Goal: Task Accomplishment & Management: Manage account settings

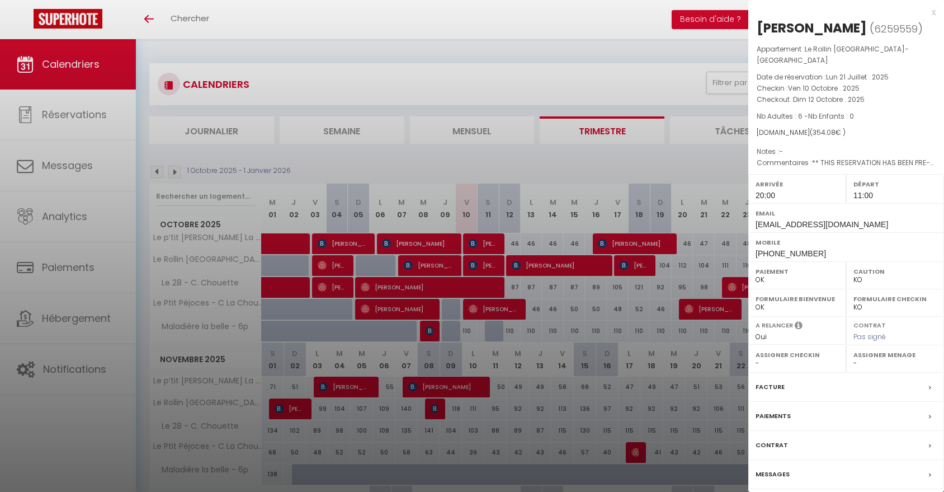
select select "KO"
select select "0"
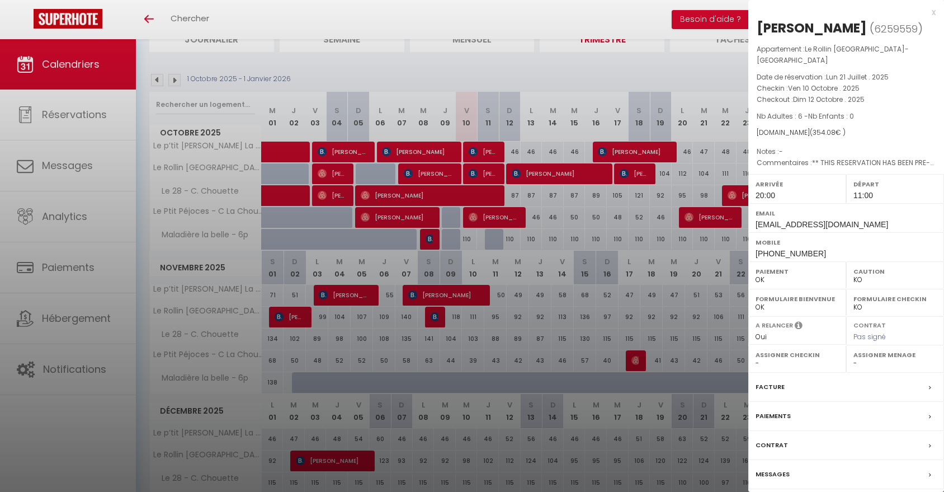
scroll to position [92, 0]
click at [498, 149] on div at bounding box center [472, 246] width 944 height 492
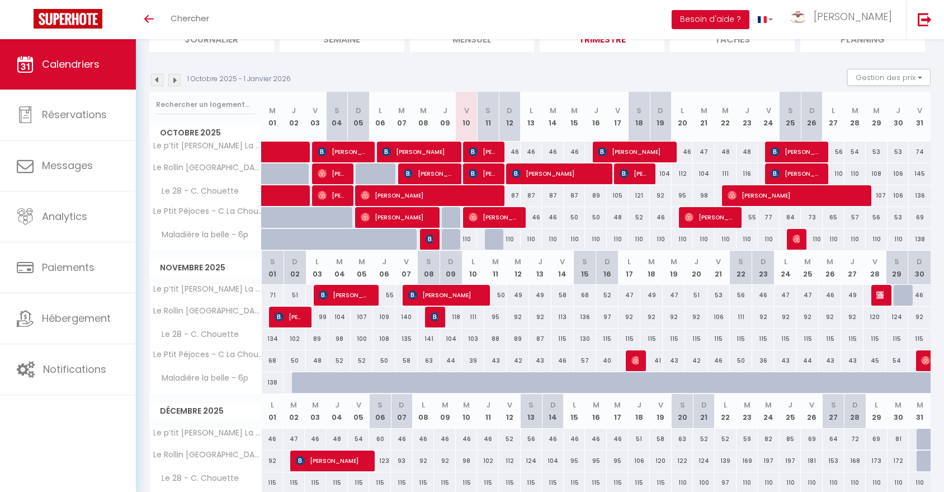
click at [498, 149] on div "46" at bounding box center [509, 151] width 22 height 21
type input "46"
type input "Dim 12 Octobre 2025"
type input "Lun 13 Octobre 2025"
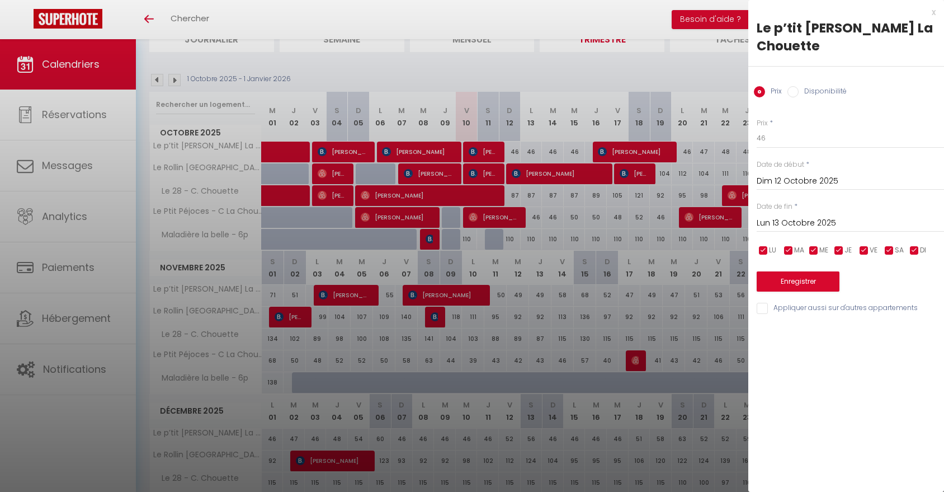
click at [482, 147] on div at bounding box center [472, 246] width 944 height 492
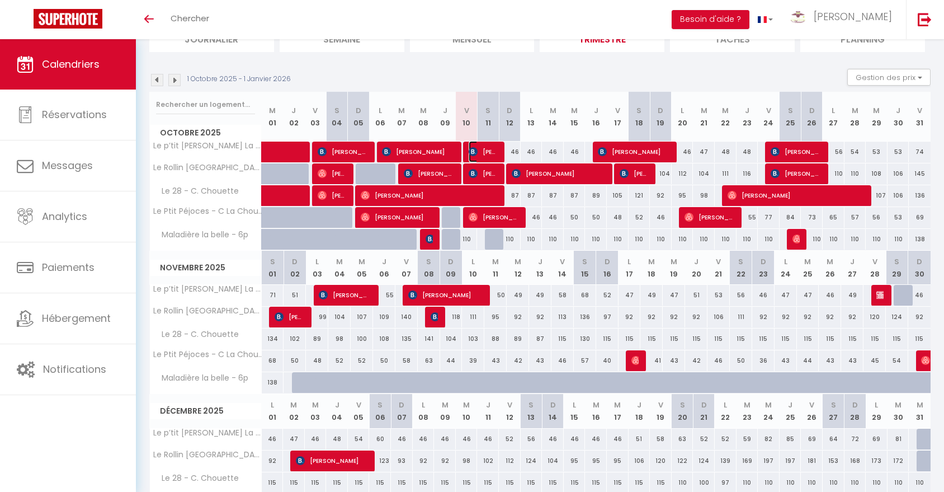
click at [482, 147] on span "[PERSON_NAME]" at bounding box center [483, 151] width 29 height 21
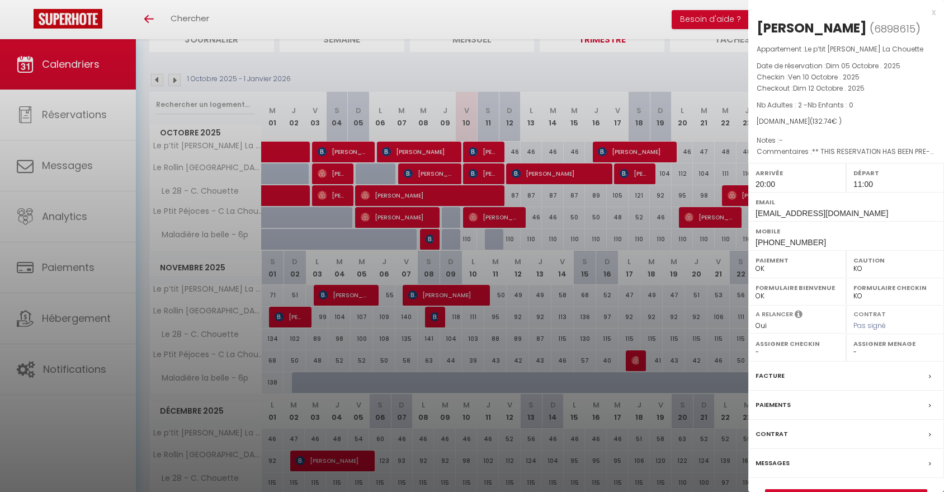
click at [869, 267] on select "OK KO" at bounding box center [894, 268] width 83 height 10
select select "OK"
click at [853, 263] on select "OK KO" at bounding box center [894, 268] width 83 height 10
click at [778, 459] on label "Messages" at bounding box center [773, 463] width 34 height 12
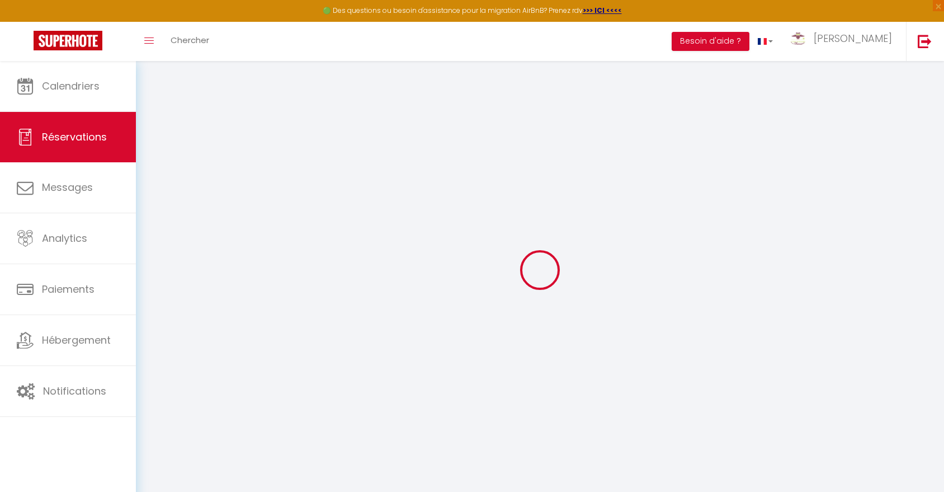
type input "[DEMOGRAPHIC_DATA]"
type input "schawlb"
type input "[EMAIL_ADDRESS][DOMAIN_NAME]"
type input "[PHONE_NUMBER]"
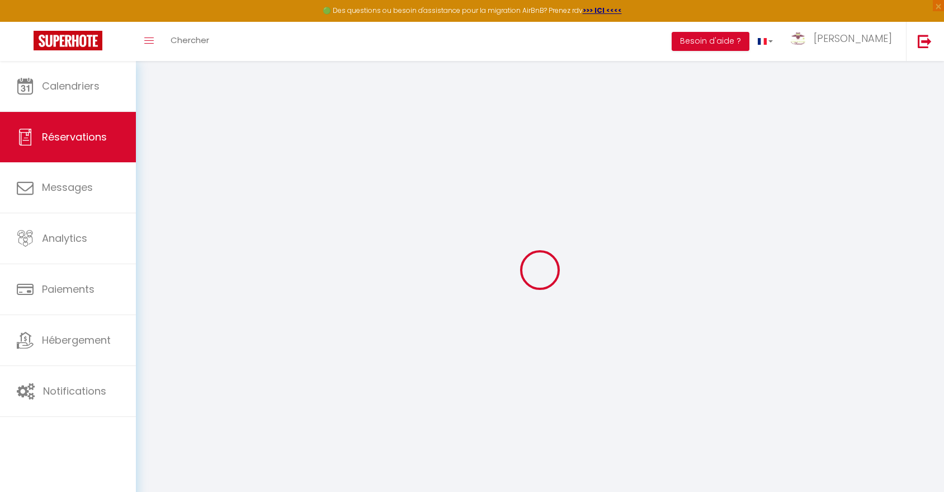
type input "[PHONE_NUMBER]"
type input "25300"
type input "[STREET_ADDRESS]"
type input "Pontarlier"
select select "FR"
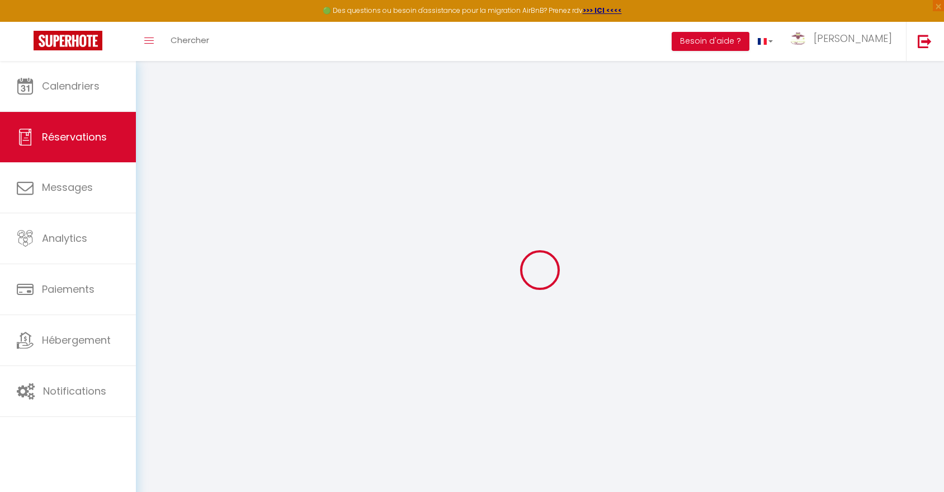
type input "21.66"
type input "1.8599999999999999"
select select "35199"
select select "1"
select select
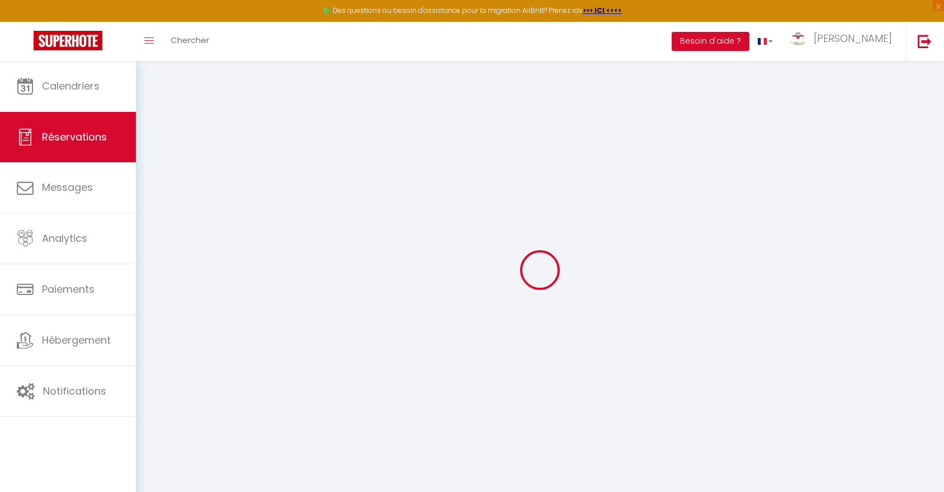
select select
type input "2"
select select "12"
select select "15"
type input "96.44"
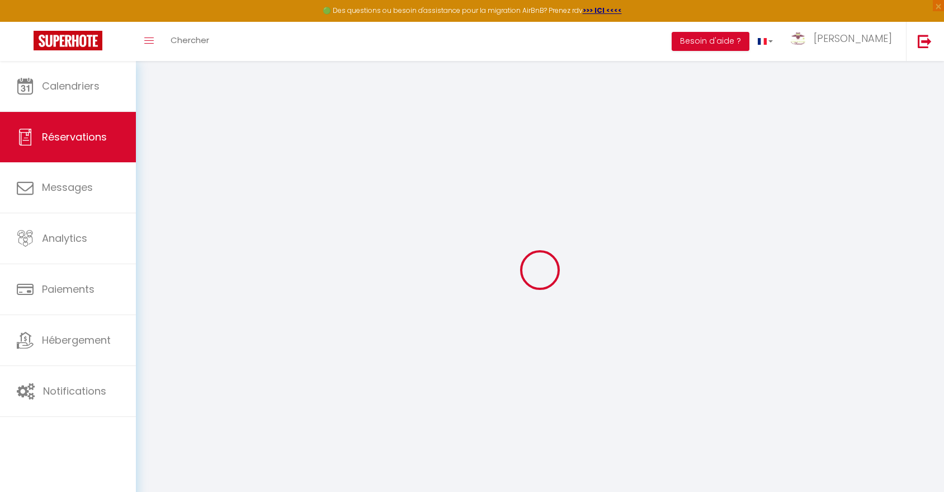
checkbox input "false"
type input "0"
select select "2"
type input "31"
type input "0"
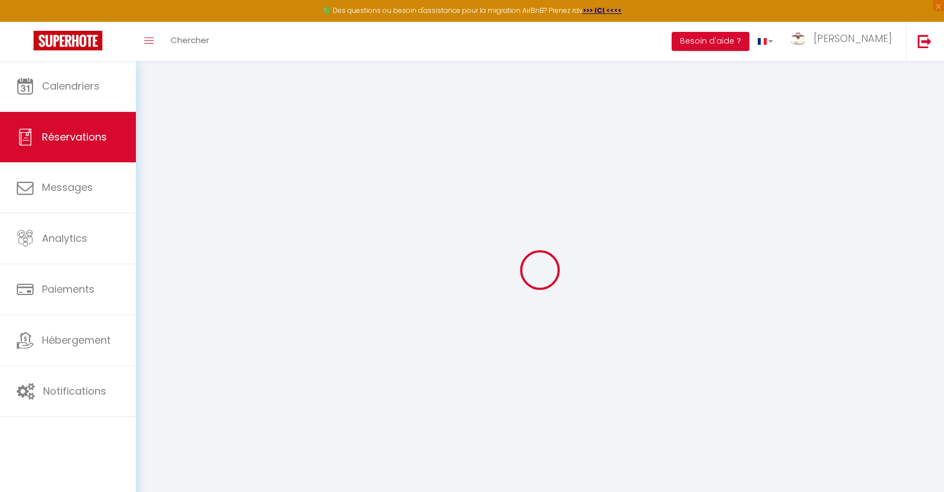
type input "0"
select select
checkbox input "false"
select select
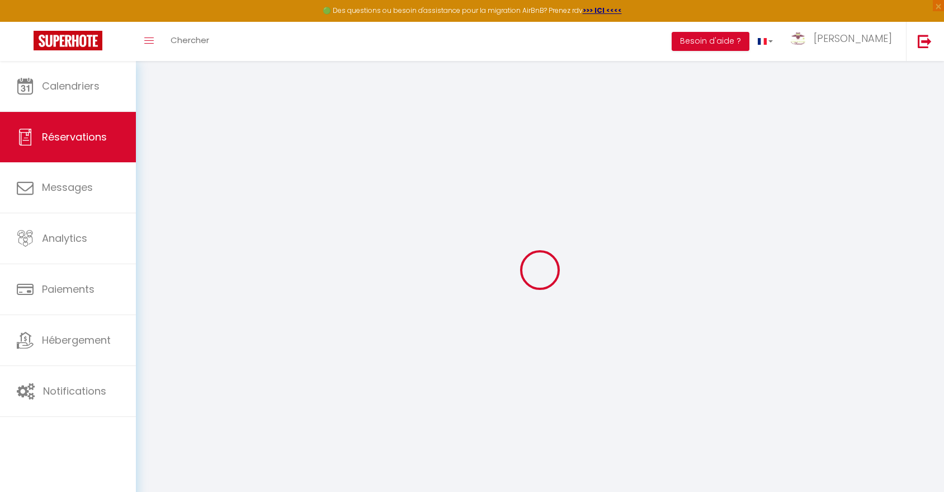
select select
checkbox input "false"
select select
checkbox input "false"
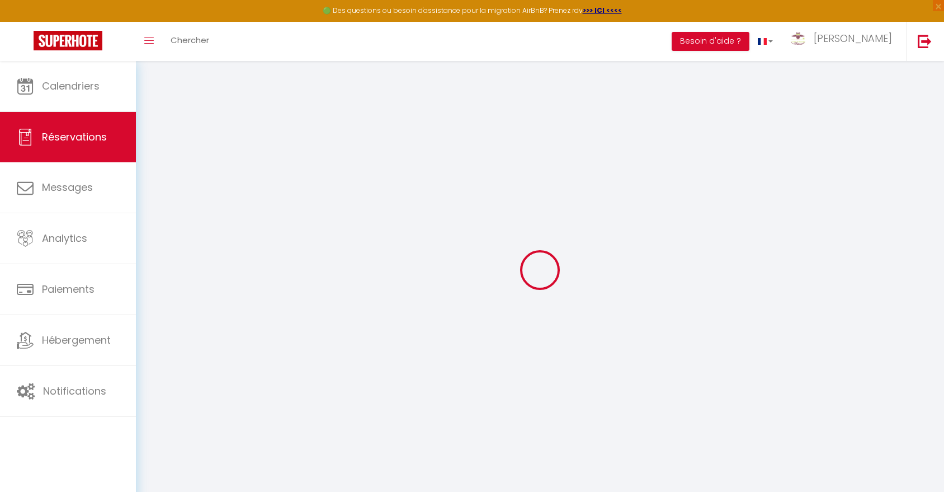
type textarea "** THIS RESERVATION HAS BEEN PRE-PAID ** Reservation has a cancellation grace p…"
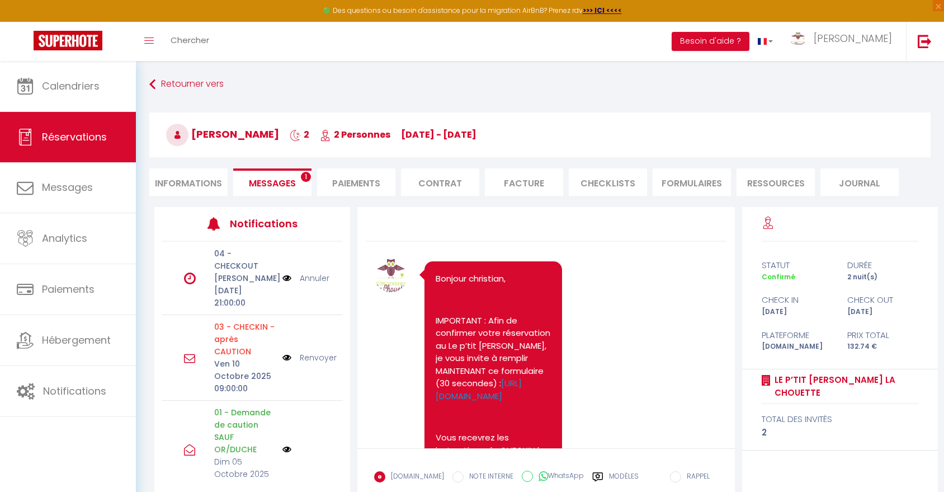
scroll to position [1172, 0]
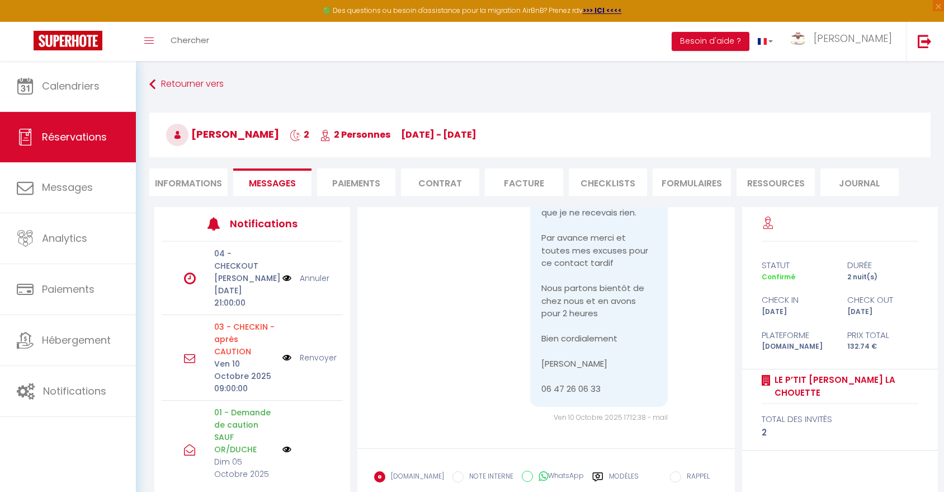
click at [723, 218] on div "Note Sms Bonjour christian, IMPORTANT : Afin de confirmer votre réservation au …" at bounding box center [545, 327] width 377 height 241
click at [600, 476] on div "Modèles" at bounding box center [615, 482] width 46 height 23
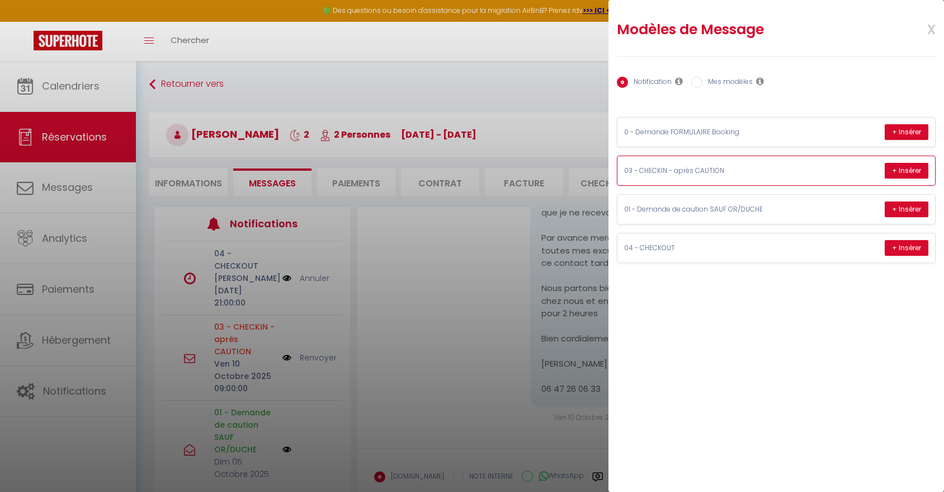
click at [747, 168] on p "03 - CHECKIN - après CAUTION" at bounding box center [708, 171] width 168 height 11
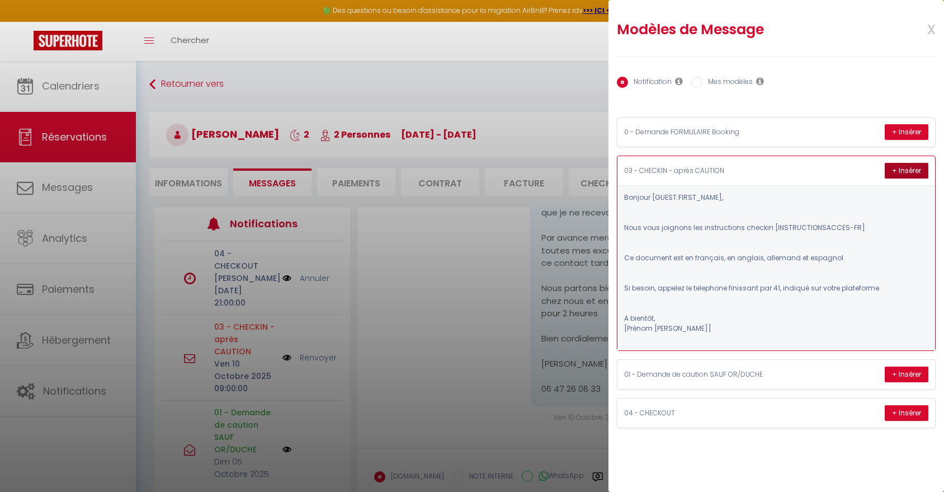
click at [905, 171] on button "+ Insérer" at bounding box center [907, 171] width 44 height 16
type textarea "Bonjour christian, Nous vous joignons les instructions checkin [URL][DOMAIN_NAM…"
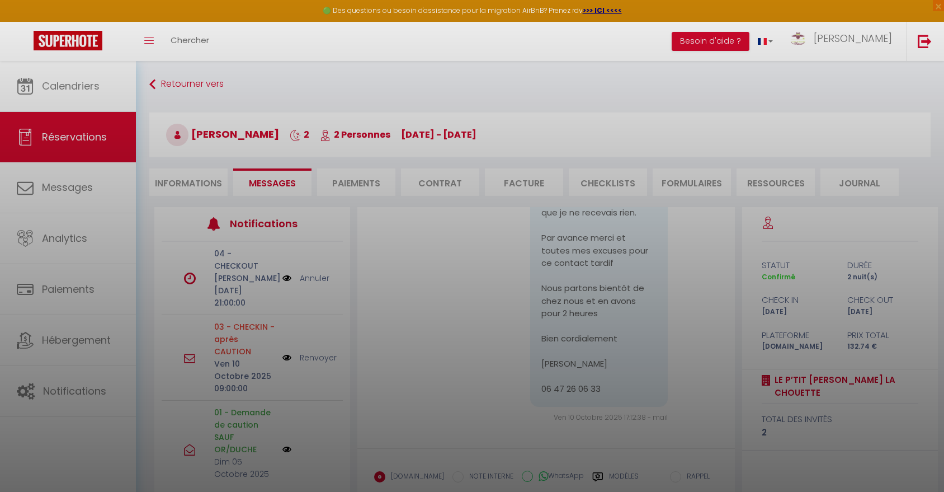
scroll to position [84, 0]
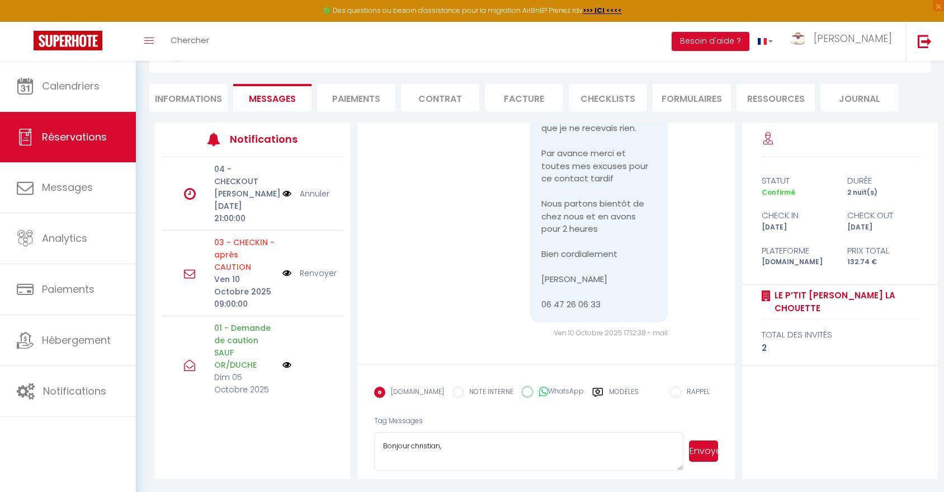
click at [713, 455] on button "Envoyer" at bounding box center [703, 450] width 29 height 21
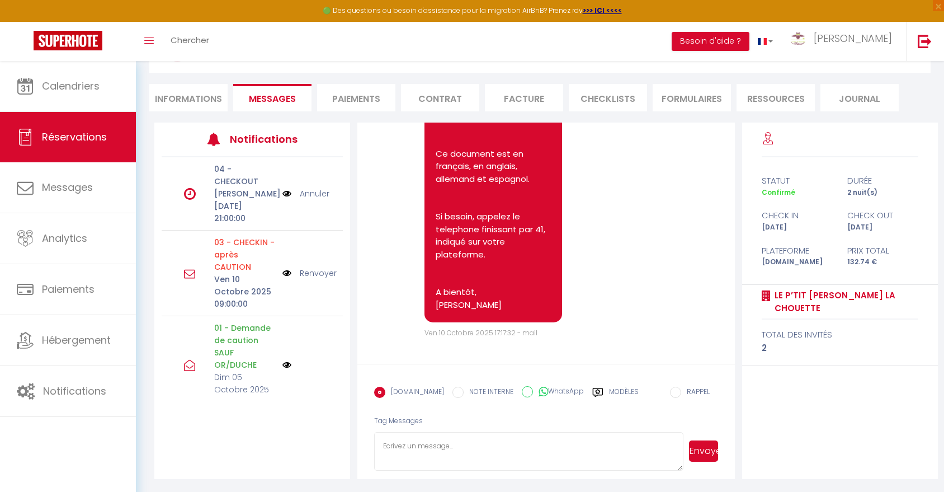
scroll to position [1523, 0]
